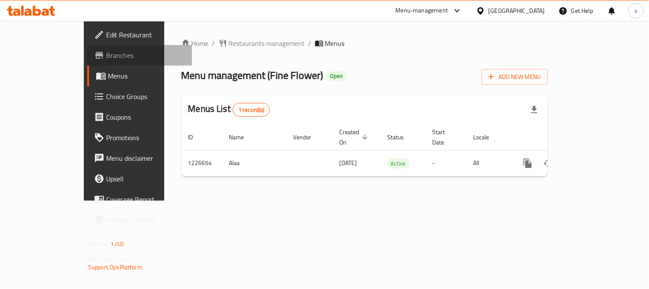
click at [106, 56] on span "Branches" at bounding box center [145, 55] width 79 height 10
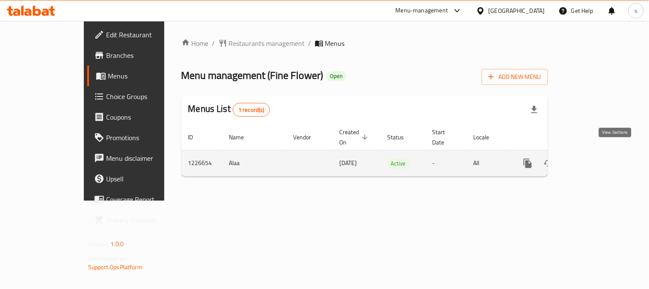
click at [595, 158] on icon "enhanced table" at bounding box center [590, 163] width 10 height 10
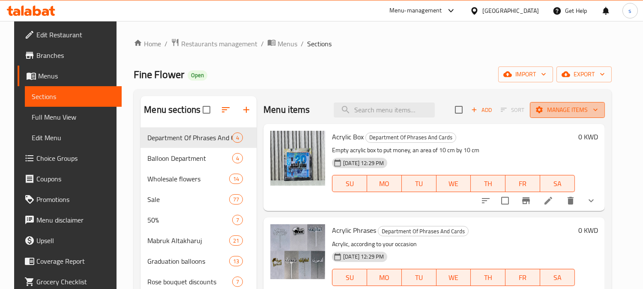
click at [596, 108] on span "Manage items" at bounding box center [566, 109] width 61 height 11
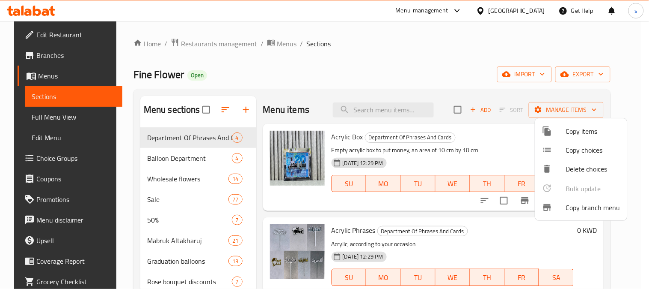
click at [580, 210] on span "Copy branch menu" at bounding box center [593, 207] width 54 height 10
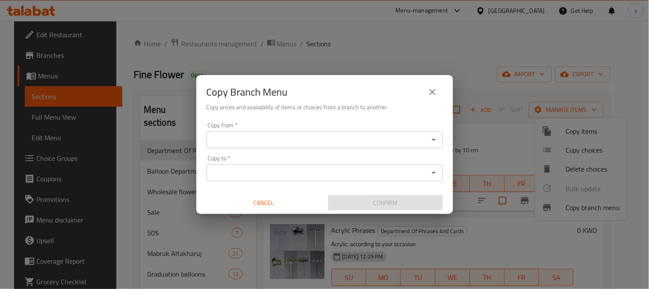
click at [307, 140] on input "Copy from   *" at bounding box center [317, 140] width 217 height 12
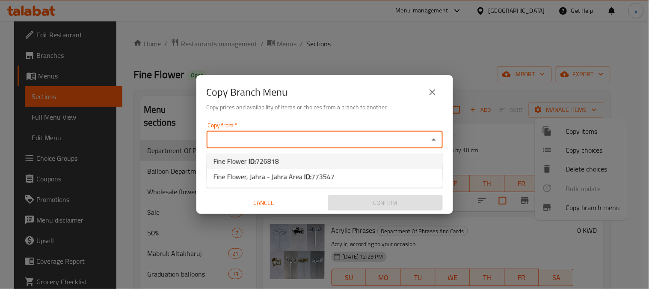
click at [266, 161] on span "726818" at bounding box center [267, 161] width 23 height 13
type input "Fine Flower"
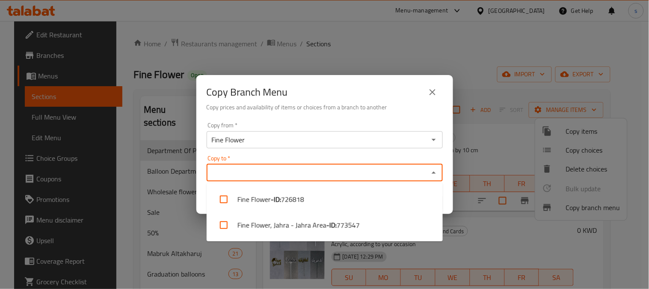
click at [262, 171] on input "Copy to   *" at bounding box center [317, 173] width 217 height 12
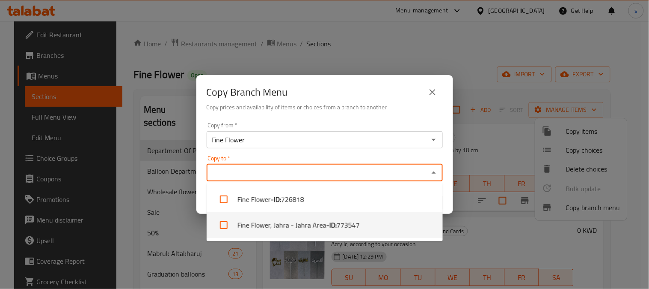
click at [262, 227] on li "Fine Flower, Jahra - Jahra Area - ID: 773547" at bounding box center [325, 225] width 236 height 26
checkbox input "true"
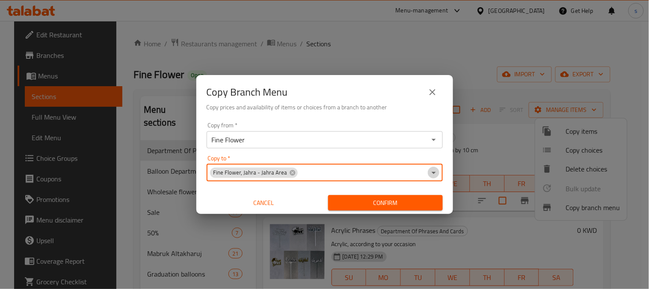
click at [435, 170] on icon "Open" at bounding box center [434, 172] width 10 height 10
click at [434, 173] on icon "Open" at bounding box center [434, 173] width 4 height 2
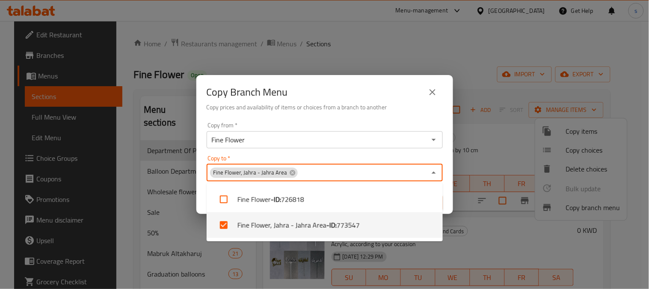
click at [314, 176] on input "Copy to   *" at bounding box center [363, 173] width 128 height 12
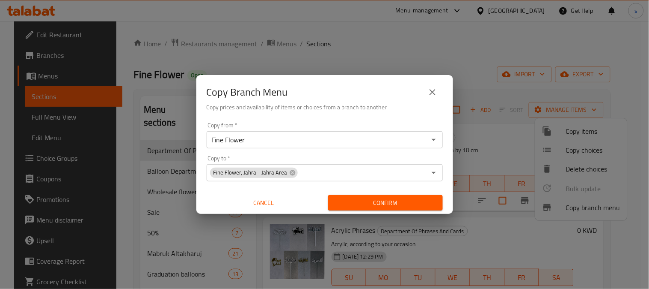
click at [303, 175] on input "Copy to   *" at bounding box center [363, 173] width 128 height 12
click at [328, 173] on input "Copy to   *" at bounding box center [363, 173] width 128 height 12
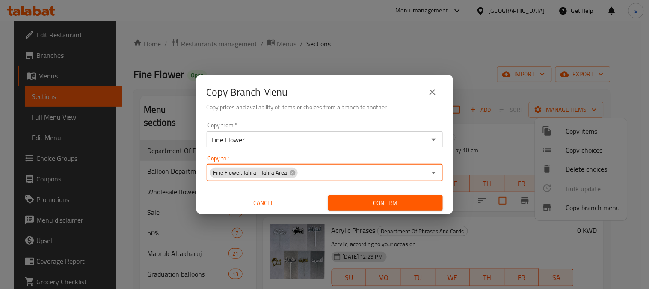
click at [306, 168] on input "Copy to   *" at bounding box center [363, 173] width 128 height 12
click at [433, 172] on icon "Open" at bounding box center [434, 173] width 4 height 2
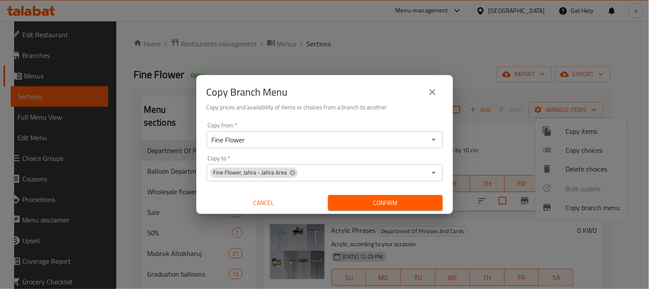
scroll to position [202, 0]
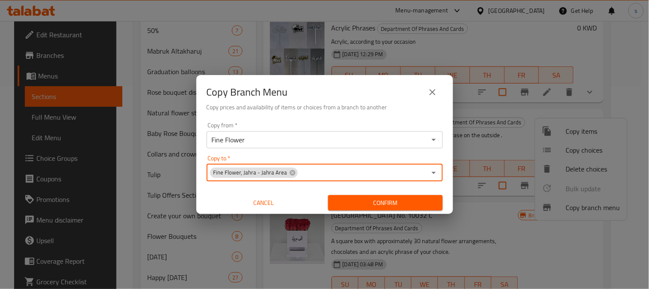
click at [431, 90] on icon "close" at bounding box center [433, 92] width 6 height 6
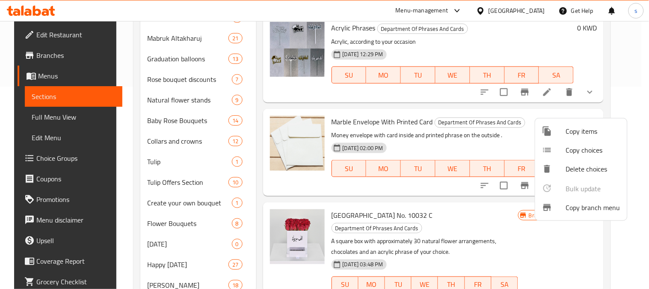
click at [627, 248] on div at bounding box center [324, 144] width 649 height 289
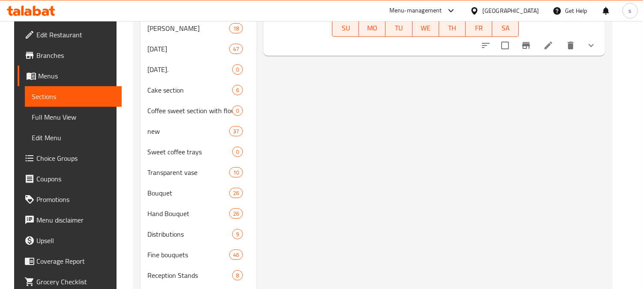
scroll to position [456, 0]
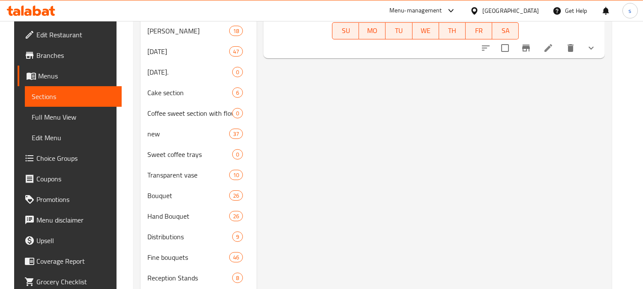
click at [45, 112] on span "Full Menu View" at bounding box center [73, 117] width 83 height 10
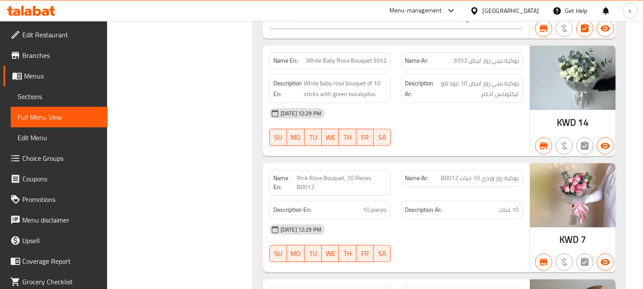
scroll to position [4519, 0]
